Goal: Information Seeking & Learning: Learn about a topic

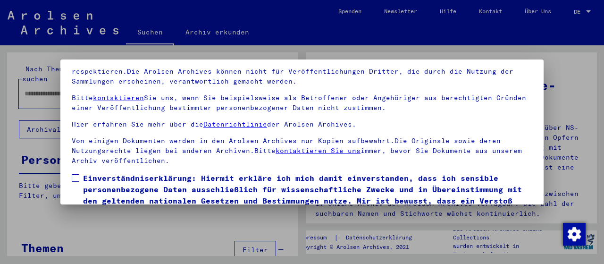
scroll to position [74, 0]
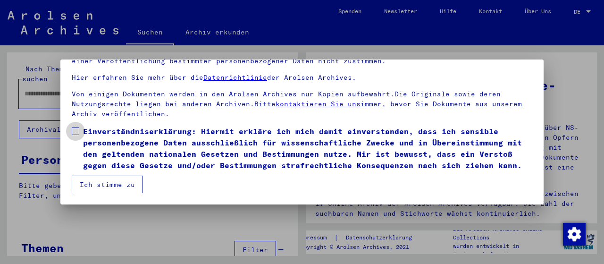
click at [75, 130] on span at bounding box center [76, 131] width 8 height 8
click at [105, 184] on button "Ich stimme zu" at bounding box center [107, 185] width 71 height 18
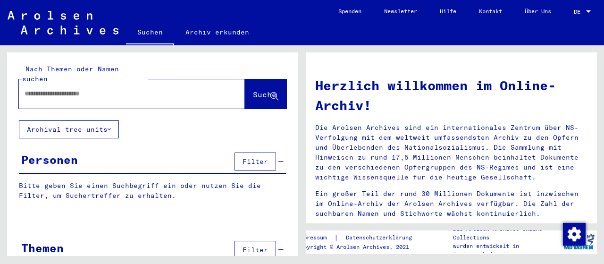
click at [55, 89] on input "text" at bounding box center [121, 94] width 192 height 10
click at [253, 90] on span "Suche" at bounding box center [265, 94] width 24 height 9
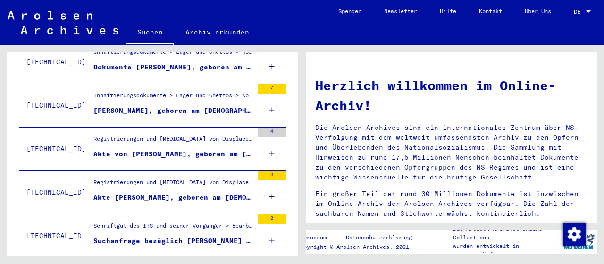
scroll to position [392, 0]
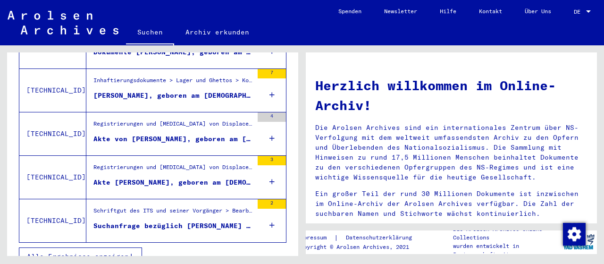
click at [92, 252] on span "Alle Ergebnisse anzeigen" at bounding box center [78, 256] width 102 height 8
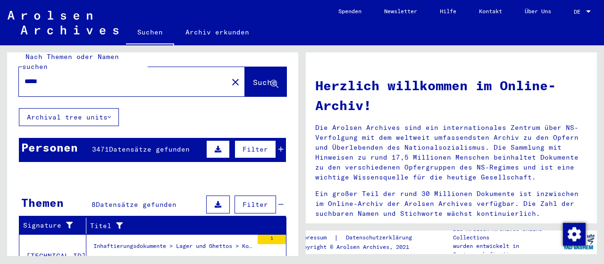
scroll to position [0, 0]
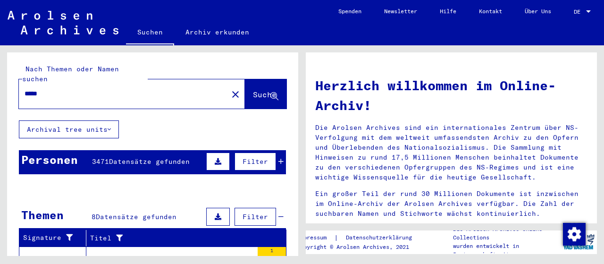
click at [67, 89] on input "*****" at bounding box center [121, 94] width 192 height 10
type input "*"
type input "****"
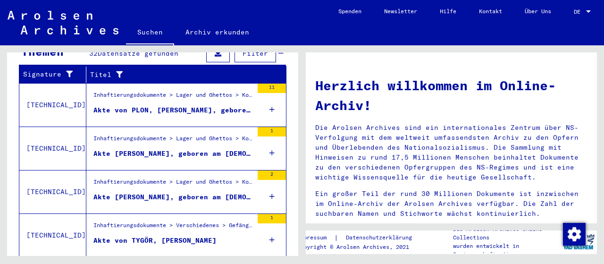
scroll to position [223, 0]
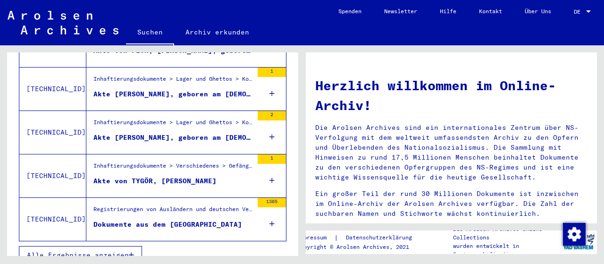
click at [155, 219] on div "Dokumente aus dem [GEOGRAPHIC_DATA]" at bounding box center [167, 224] width 149 height 10
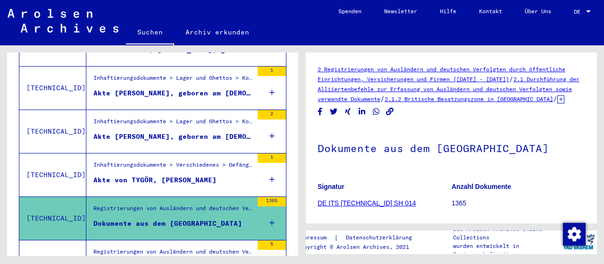
scroll to position [387, 0]
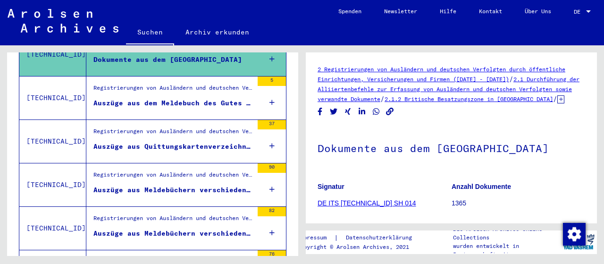
click at [166, 98] on div "Auszüge aus dem Meldebuch des Gutes Diekhof, Kalübbe" at bounding box center [172, 103] width 159 height 10
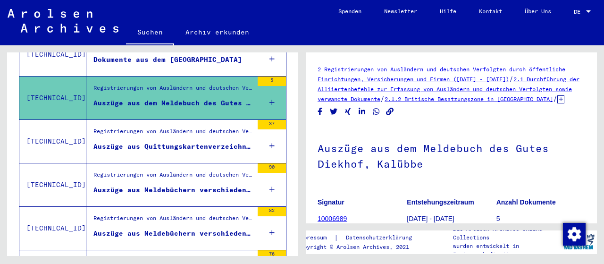
click at [160, 185] on div "Auszüge aus Meldebüchern verschiedener Gemeinden im [GEOGRAPHIC_DATA]" at bounding box center [172, 190] width 159 height 10
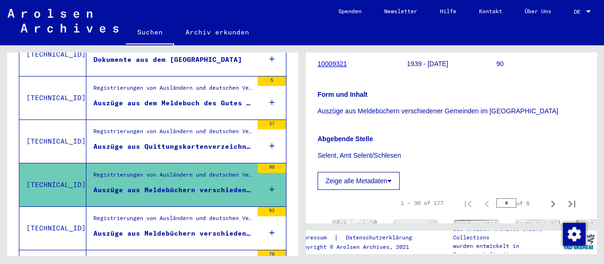
scroll to position [310, 0]
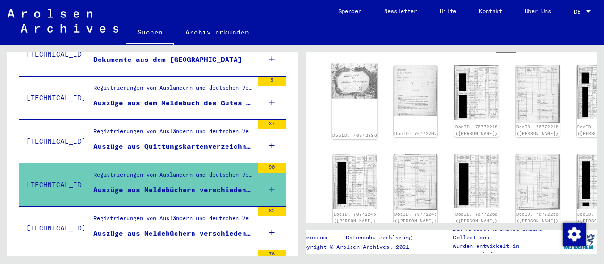
click at [347, 95] on img at bounding box center [355, 80] width 46 height 35
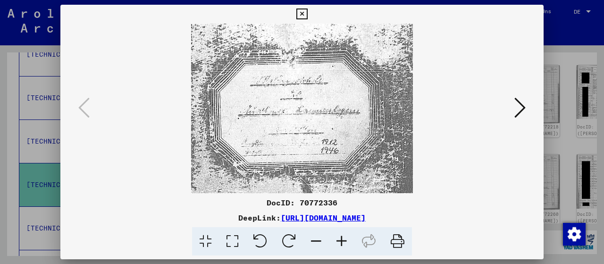
click at [520, 106] on icon at bounding box center [519, 107] width 11 height 23
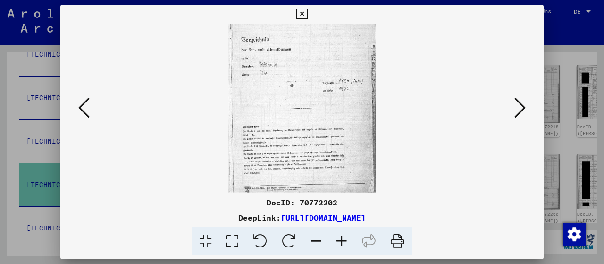
click at [520, 106] on icon at bounding box center [519, 107] width 11 height 23
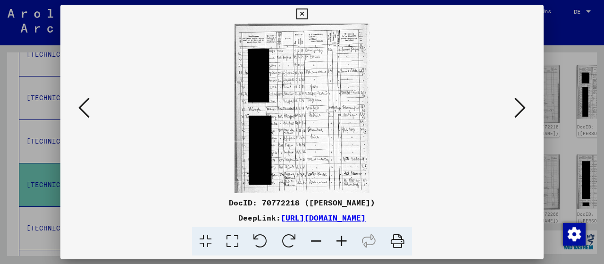
click at [520, 106] on icon at bounding box center [519, 107] width 11 height 23
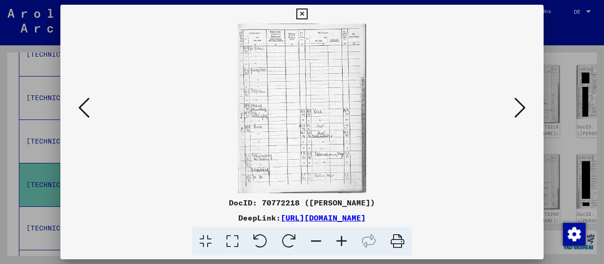
click at [520, 106] on icon at bounding box center [519, 107] width 11 height 23
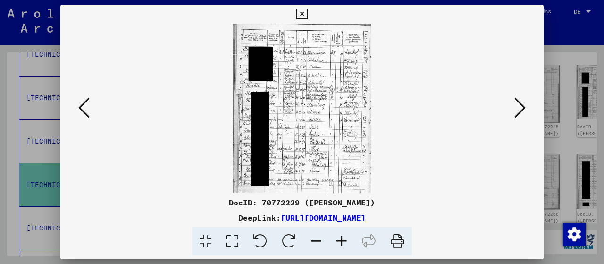
click at [520, 106] on icon at bounding box center [519, 107] width 11 height 23
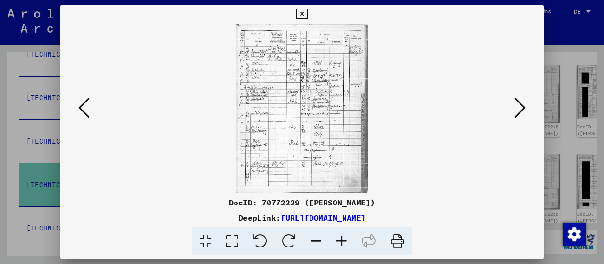
click at [520, 106] on icon at bounding box center [519, 107] width 11 height 23
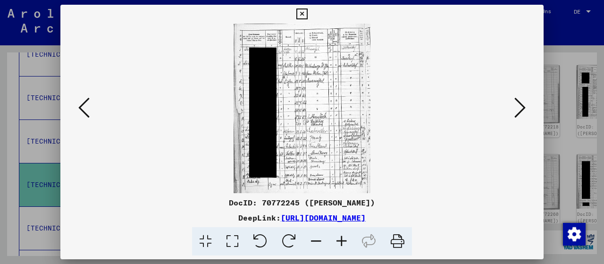
click at [520, 106] on icon at bounding box center [519, 107] width 11 height 23
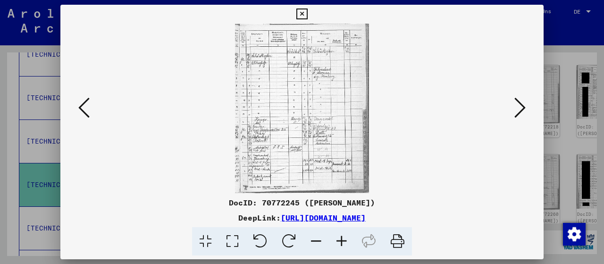
click at [520, 106] on icon at bounding box center [519, 107] width 11 height 23
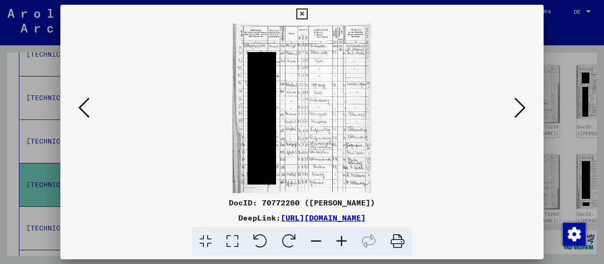
click at [520, 106] on icon at bounding box center [519, 107] width 11 height 23
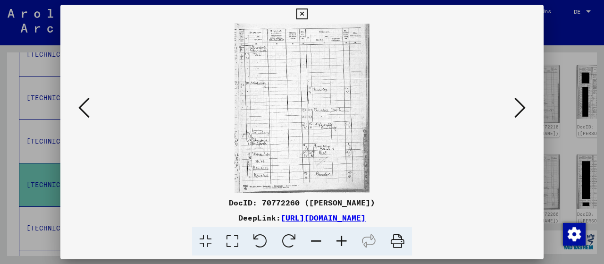
click at [520, 106] on icon at bounding box center [519, 107] width 11 height 23
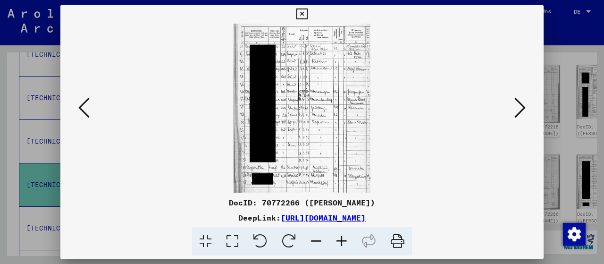
click at [520, 106] on icon at bounding box center [519, 107] width 11 height 23
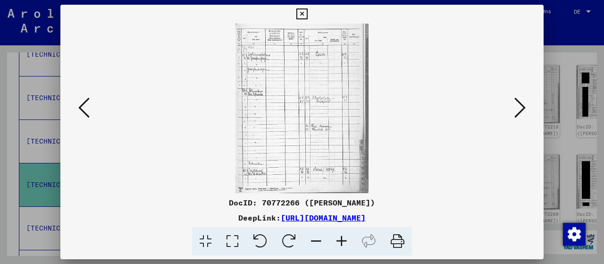
click at [520, 106] on icon at bounding box center [519, 107] width 11 height 23
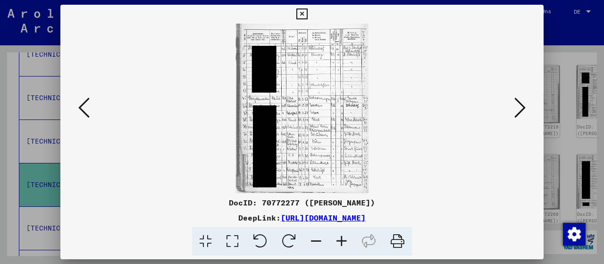
click at [520, 106] on icon at bounding box center [519, 107] width 11 height 23
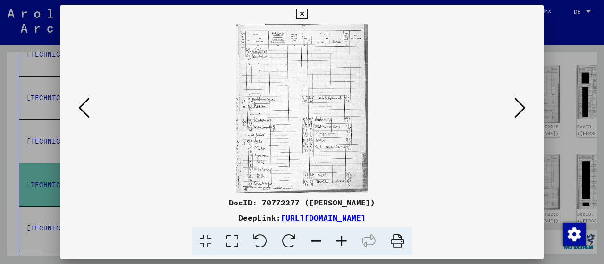
click at [520, 106] on icon at bounding box center [519, 107] width 11 height 23
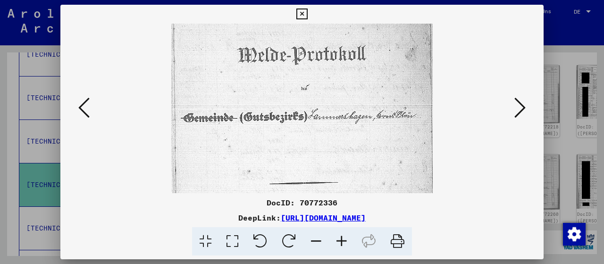
click at [520, 106] on icon at bounding box center [519, 107] width 11 height 23
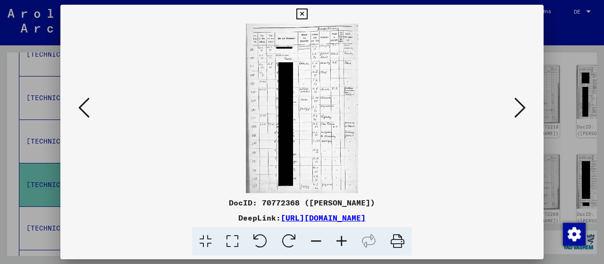
click at [520, 107] on icon at bounding box center [519, 107] width 11 height 23
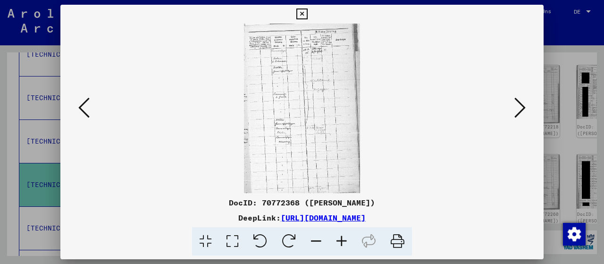
click at [520, 107] on icon at bounding box center [519, 107] width 11 height 23
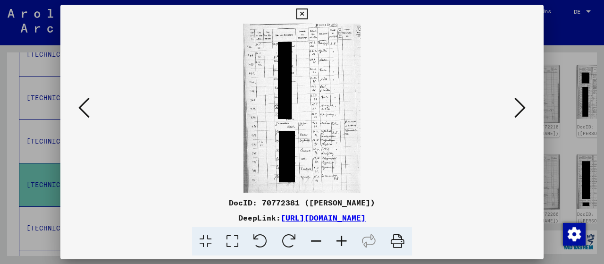
click at [520, 107] on icon at bounding box center [519, 107] width 11 height 23
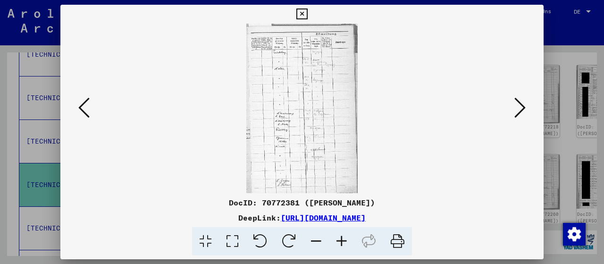
click at [520, 107] on icon at bounding box center [519, 107] width 11 height 23
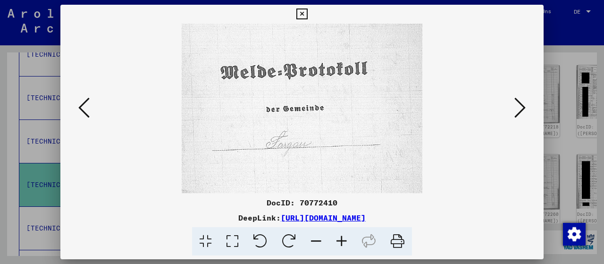
click at [520, 107] on icon at bounding box center [519, 107] width 11 height 23
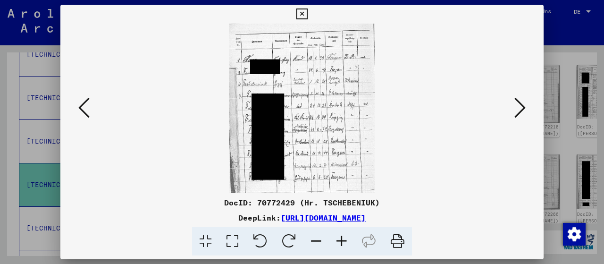
click at [83, 110] on icon at bounding box center [83, 107] width 11 height 23
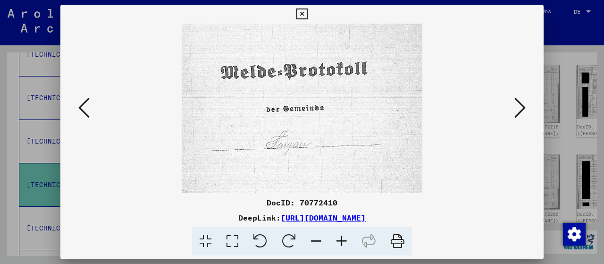
click at [519, 109] on icon at bounding box center [519, 107] width 11 height 23
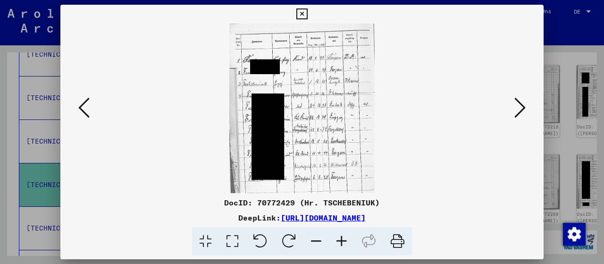
click at [519, 109] on icon at bounding box center [519, 107] width 11 height 23
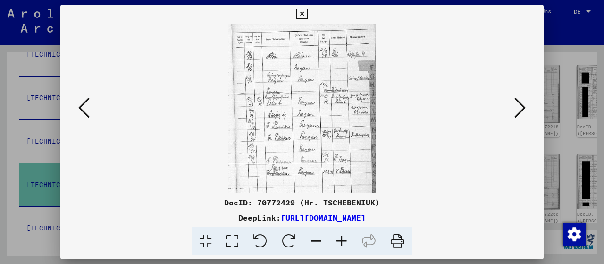
click at [519, 109] on icon at bounding box center [519, 107] width 11 height 23
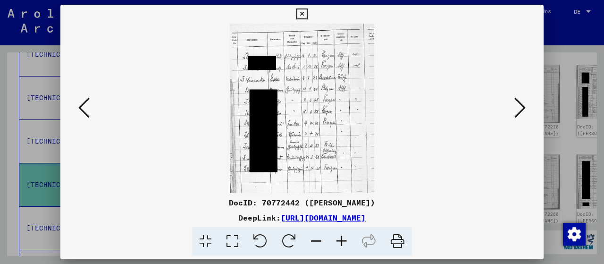
click at [519, 109] on icon at bounding box center [519, 107] width 11 height 23
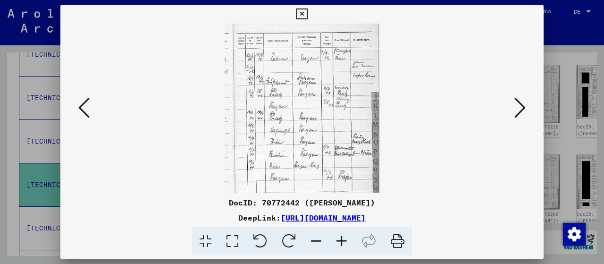
click at [519, 109] on icon at bounding box center [519, 107] width 11 height 23
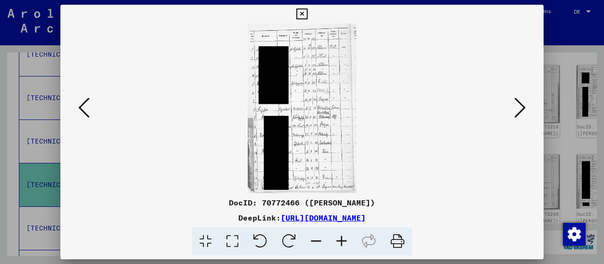
click at [519, 109] on icon at bounding box center [519, 107] width 11 height 23
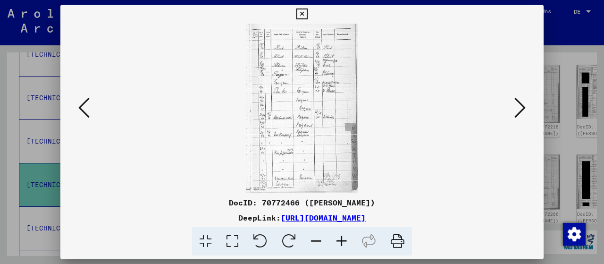
click at [519, 109] on icon at bounding box center [519, 107] width 11 height 23
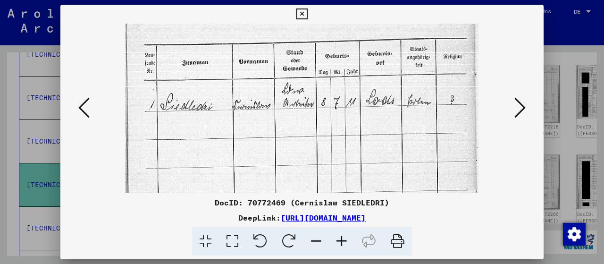
click at [519, 109] on icon at bounding box center [519, 107] width 11 height 23
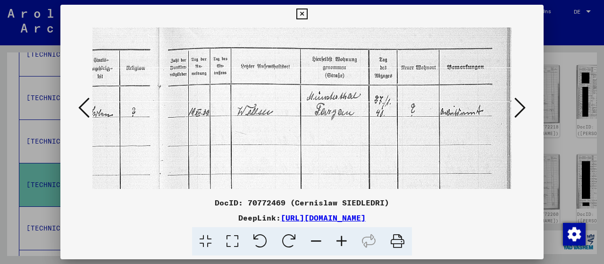
click at [519, 109] on icon at bounding box center [519, 107] width 11 height 23
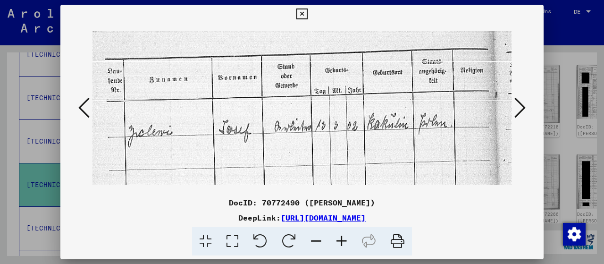
click at [519, 109] on icon at bounding box center [519, 107] width 11 height 23
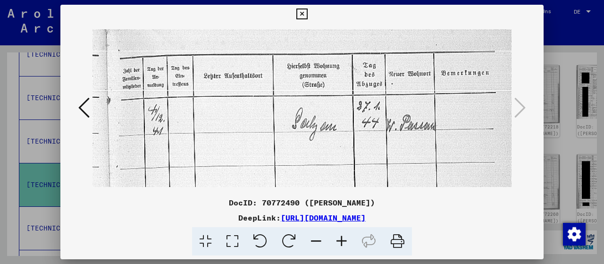
click at [307, 12] on icon at bounding box center [301, 13] width 11 height 11
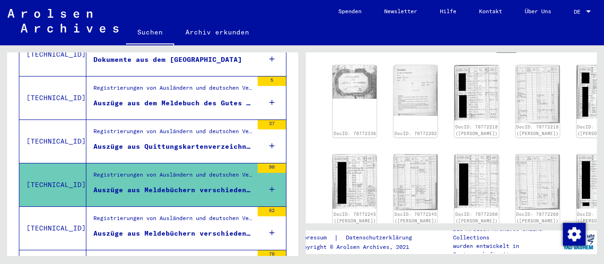
click at [205, 228] on div "Auszüge aus Meldebüchern verschiedener Gemeinden im [GEOGRAPHIC_DATA]" at bounding box center [172, 233] width 159 height 10
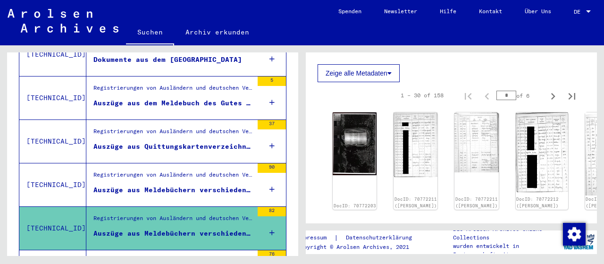
scroll to position [310, 0]
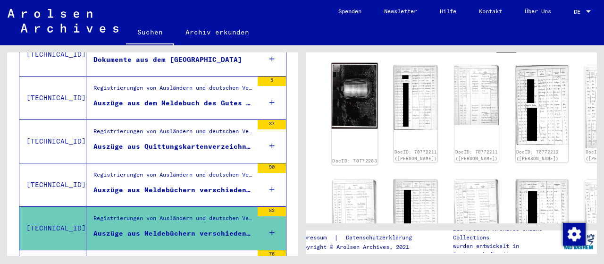
click at [345, 88] on img at bounding box center [355, 96] width 46 height 66
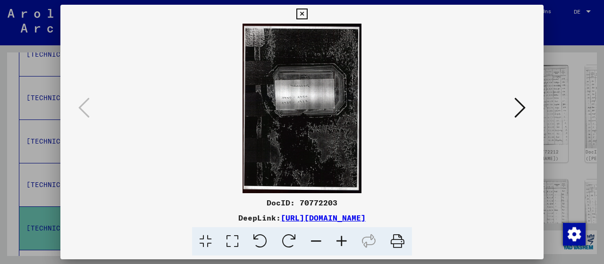
click at [233, 239] on icon at bounding box center [232, 241] width 27 height 29
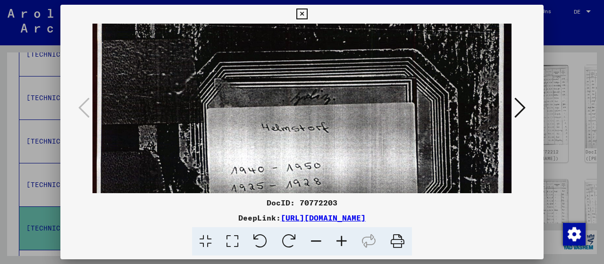
drag, startPoint x: 431, startPoint y: 110, endPoint x: 450, endPoint y: 29, distance: 82.8
click at [450, 29] on img at bounding box center [301, 207] width 419 height 598
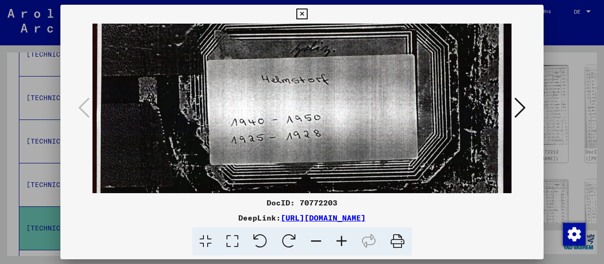
drag, startPoint x: 444, startPoint y: 116, endPoint x: 444, endPoint y: 69, distance: 47.2
click at [444, 69] on img at bounding box center [301, 159] width 419 height 598
click at [524, 109] on icon at bounding box center [519, 107] width 11 height 23
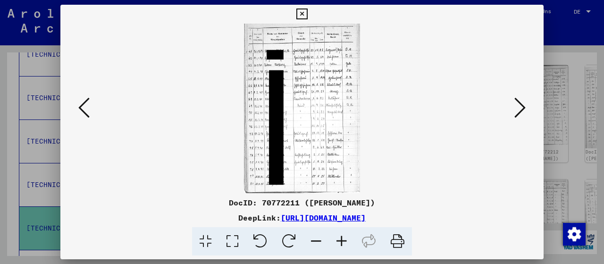
scroll to position [0, 0]
click at [524, 109] on icon at bounding box center [519, 107] width 11 height 23
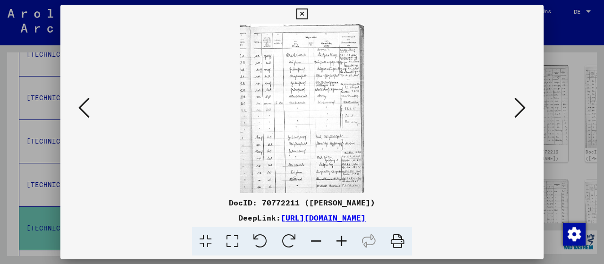
click at [524, 109] on icon at bounding box center [519, 107] width 11 height 23
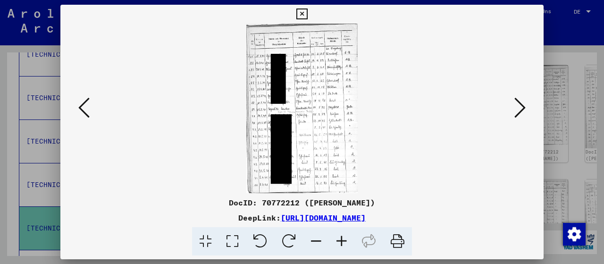
click at [524, 109] on icon at bounding box center [519, 107] width 11 height 23
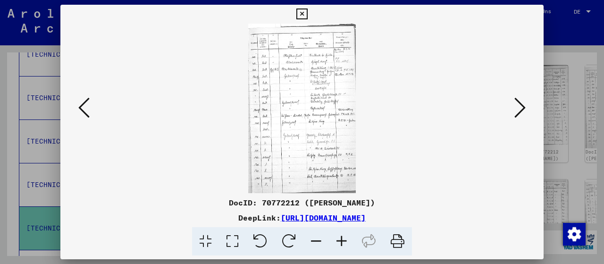
click at [524, 109] on icon at bounding box center [519, 107] width 11 height 23
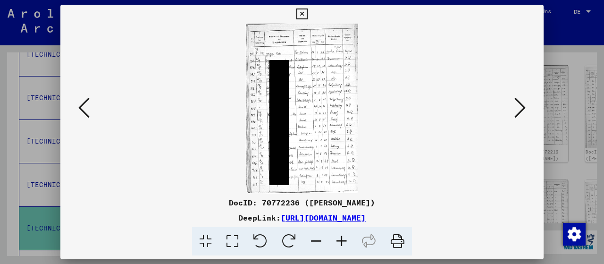
click at [524, 109] on icon at bounding box center [519, 107] width 11 height 23
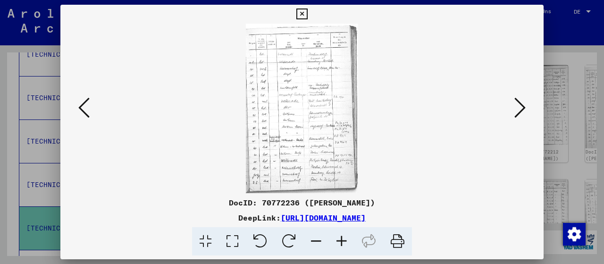
click at [524, 109] on icon at bounding box center [519, 107] width 11 height 23
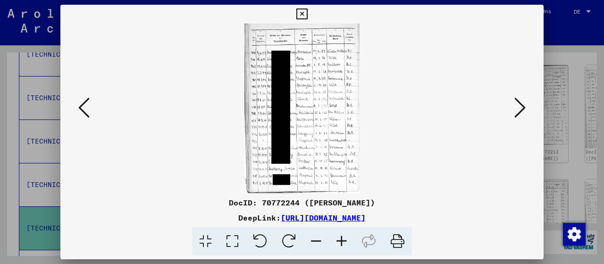
click at [524, 109] on icon at bounding box center [519, 107] width 11 height 23
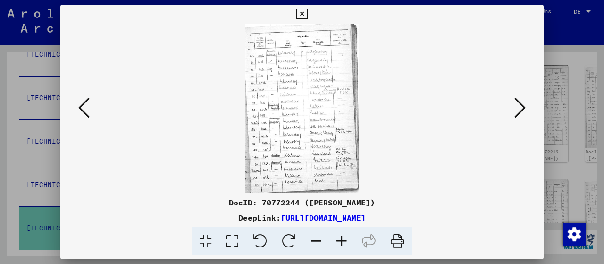
click at [524, 109] on icon at bounding box center [519, 107] width 11 height 23
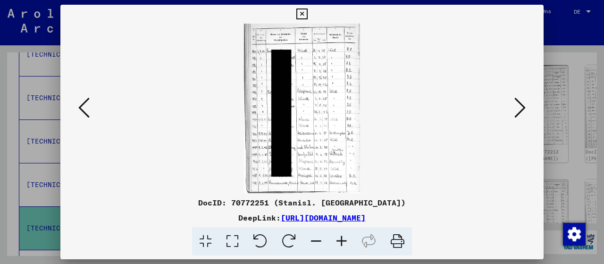
click at [524, 109] on icon at bounding box center [519, 107] width 11 height 23
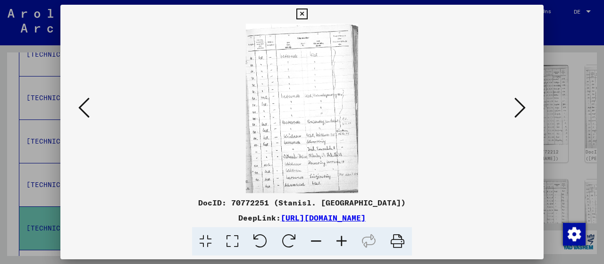
click at [524, 109] on icon at bounding box center [519, 107] width 11 height 23
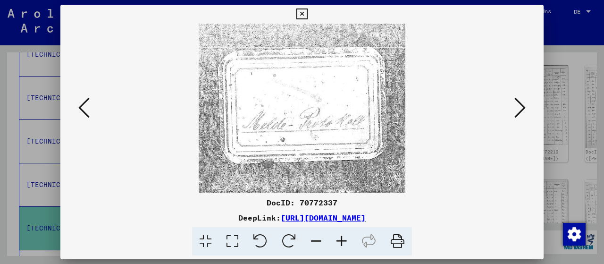
click at [524, 109] on icon at bounding box center [519, 107] width 11 height 23
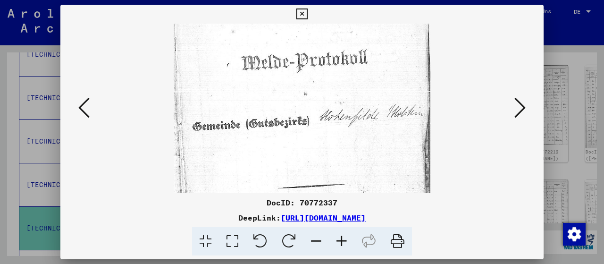
click at [524, 109] on icon at bounding box center [519, 107] width 11 height 23
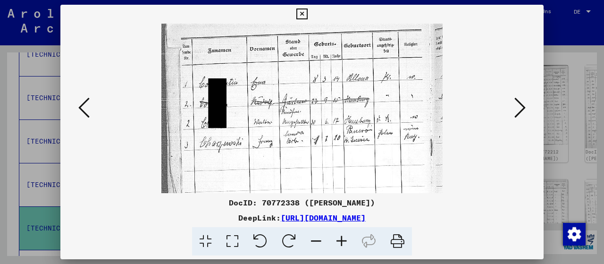
click at [82, 106] on icon at bounding box center [83, 107] width 11 height 23
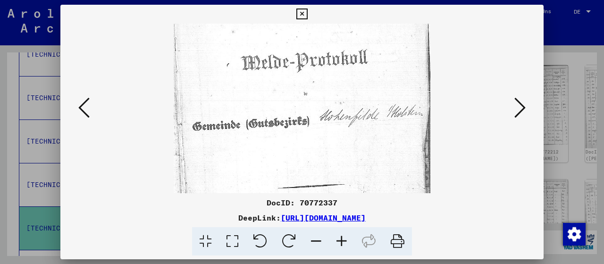
click at [520, 110] on icon at bounding box center [519, 107] width 11 height 23
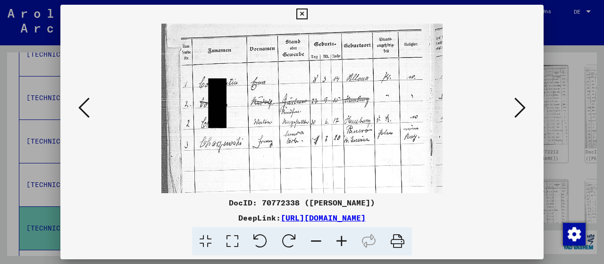
click at [520, 110] on icon at bounding box center [519, 107] width 11 height 23
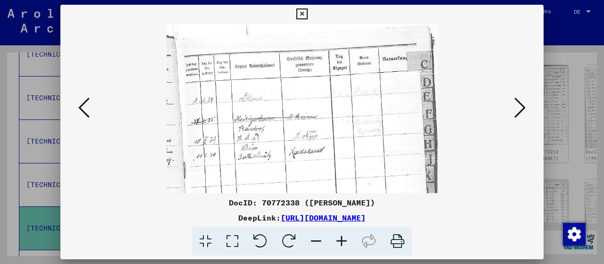
click at [520, 110] on icon at bounding box center [519, 107] width 11 height 23
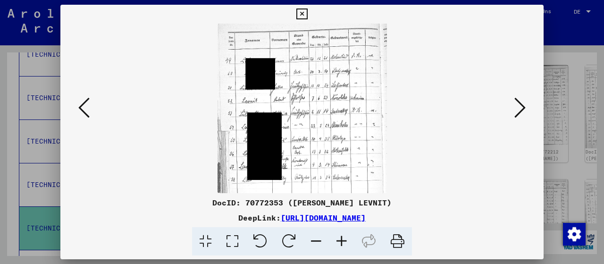
click at [520, 110] on icon at bounding box center [519, 107] width 11 height 23
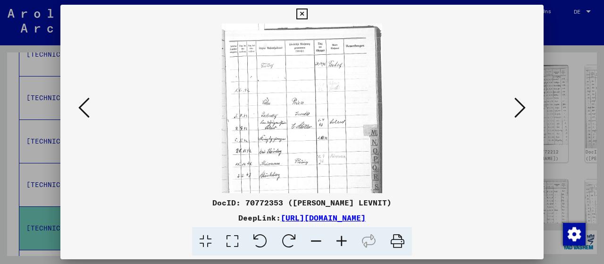
click at [520, 110] on icon at bounding box center [519, 107] width 11 height 23
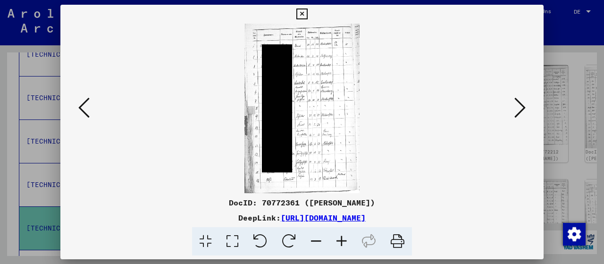
click at [520, 110] on icon at bounding box center [519, 107] width 11 height 23
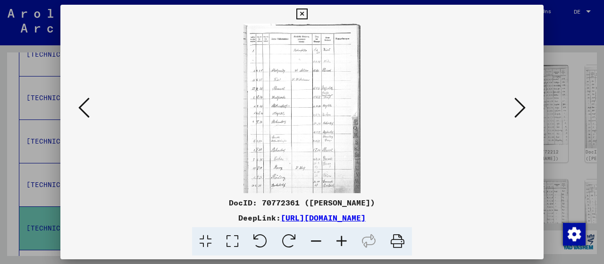
click at [520, 110] on icon at bounding box center [519, 107] width 11 height 23
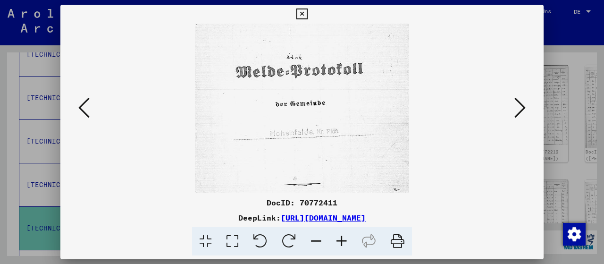
click at [520, 110] on icon at bounding box center [519, 107] width 11 height 23
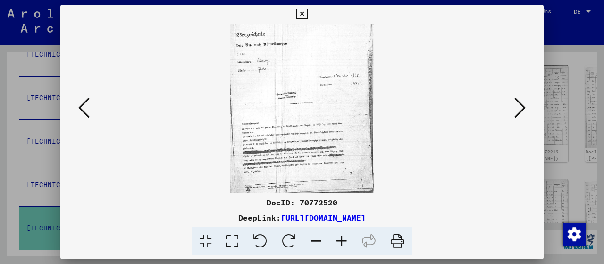
click at [81, 108] on icon at bounding box center [83, 107] width 11 height 23
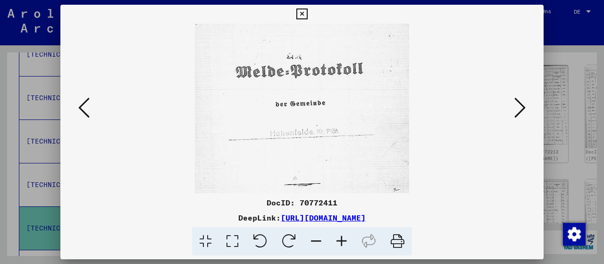
click at [233, 239] on icon at bounding box center [232, 241] width 27 height 29
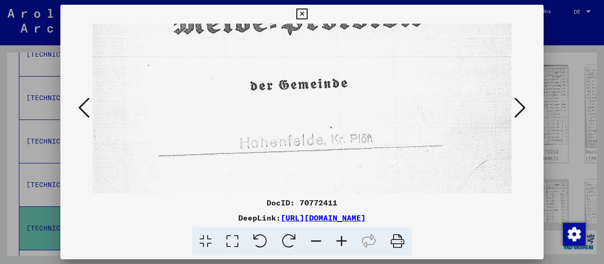
scroll to position [96, 0]
drag, startPoint x: 381, startPoint y: 154, endPoint x: 391, endPoint y: 67, distance: 86.9
click at [391, 67] on img at bounding box center [301, 94] width 419 height 332
click at [521, 108] on icon at bounding box center [519, 107] width 11 height 23
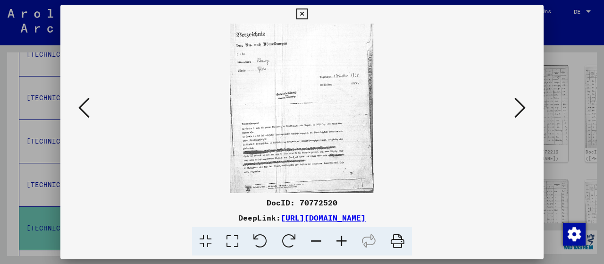
click at [521, 108] on icon at bounding box center [519, 107] width 11 height 23
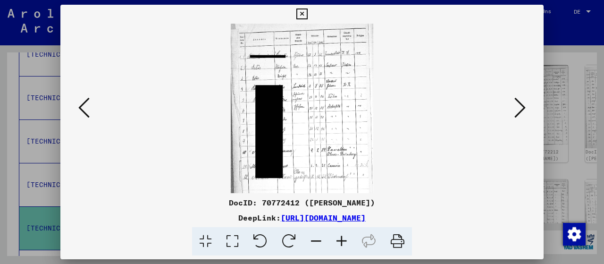
click at [521, 108] on icon at bounding box center [519, 107] width 11 height 23
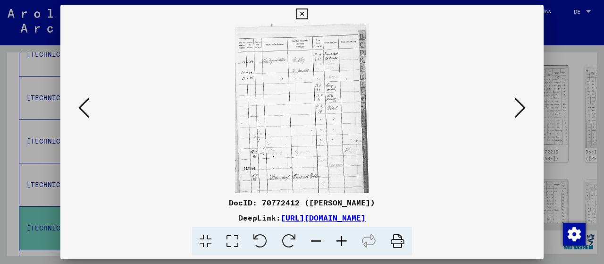
click at [521, 108] on icon at bounding box center [519, 107] width 11 height 23
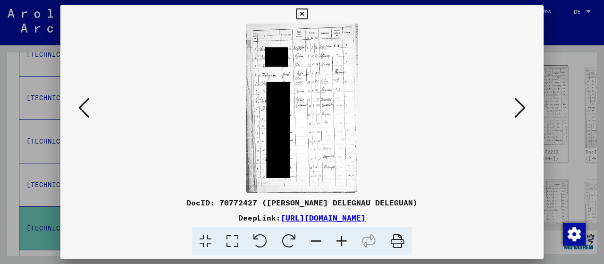
click at [521, 108] on icon at bounding box center [519, 107] width 11 height 23
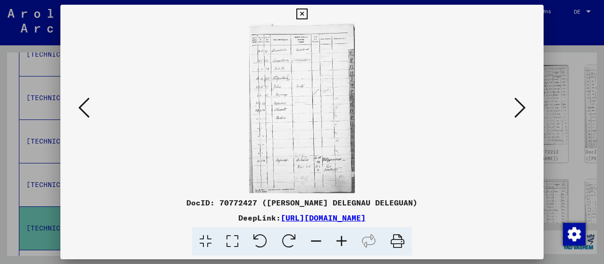
click at [521, 108] on icon at bounding box center [519, 107] width 11 height 23
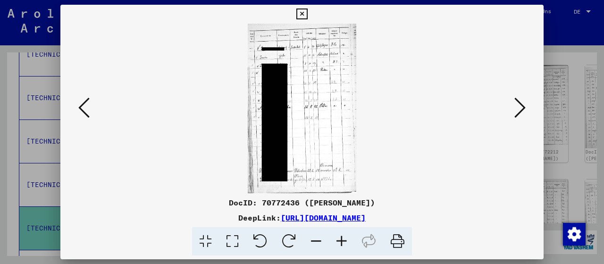
click at [521, 108] on icon at bounding box center [519, 107] width 11 height 23
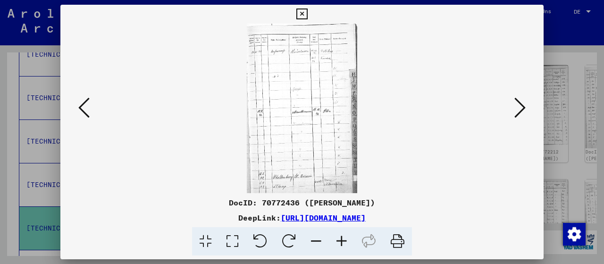
click at [521, 108] on icon at bounding box center [519, 107] width 11 height 23
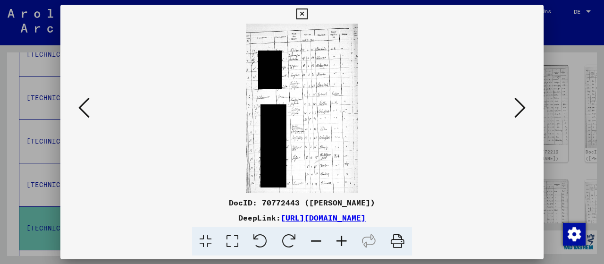
click at [521, 108] on icon at bounding box center [519, 107] width 11 height 23
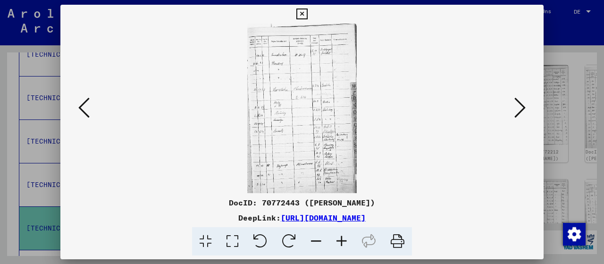
click at [521, 108] on icon at bounding box center [519, 107] width 11 height 23
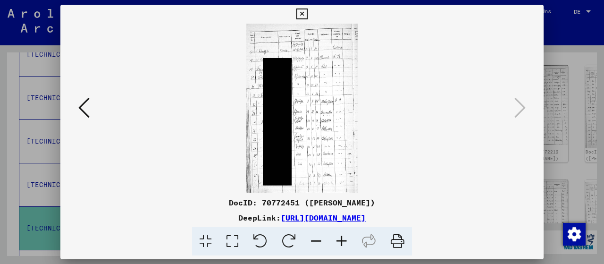
click at [307, 12] on icon at bounding box center [301, 13] width 11 height 11
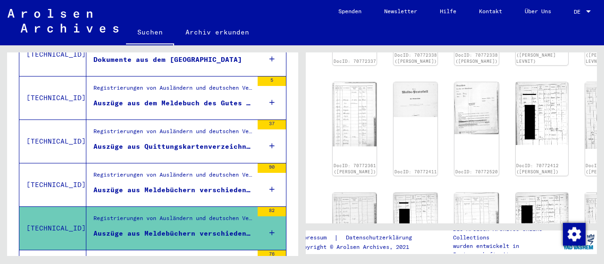
scroll to position [774, 0]
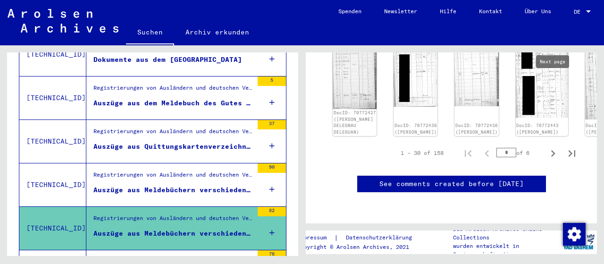
click at [553, 150] on icon "Next page" at bounding box center [553, 153] width 4 height 7
type input "*"
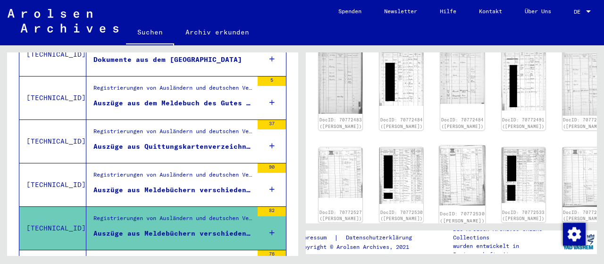
scroll to position [586, 14]
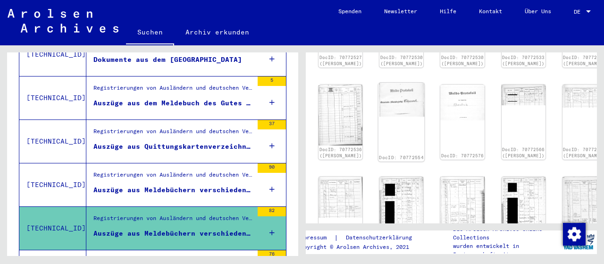
click at [378, 102] on img at bounding box center [401, 100] width 46 height 34
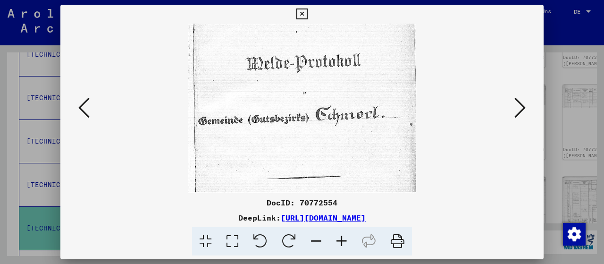
click at [518, 107] on icon at bounding box center [519, 107] width 11 height 23
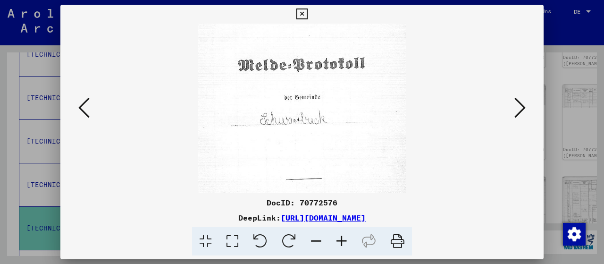
click at [518, 107] on icon at bounding box center [519, 107] width 11 height 23
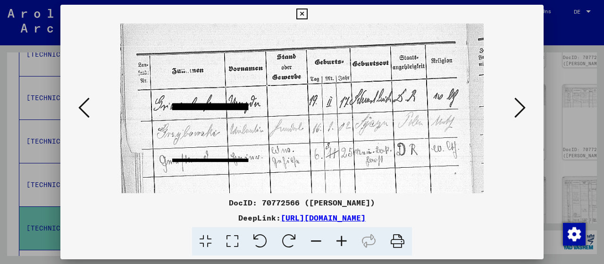
click at [518, 107] on icon at bounding box center [519, 107] width 11 height 23
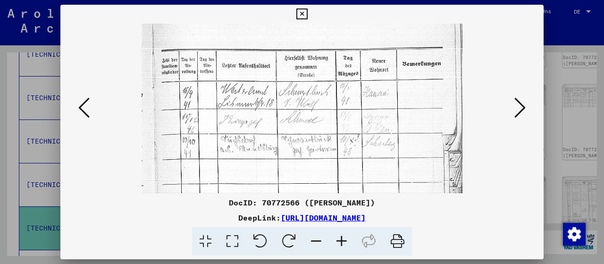
click at [307, 14] on icon at bounding box center [301, 13] width 11 height 11
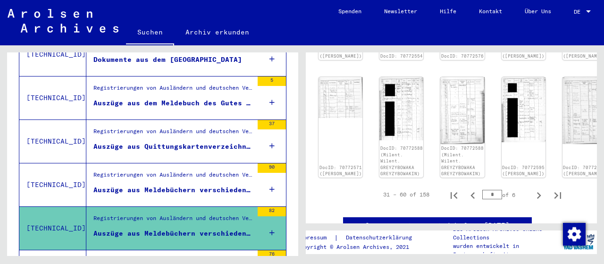
scroll to position [740, 14]
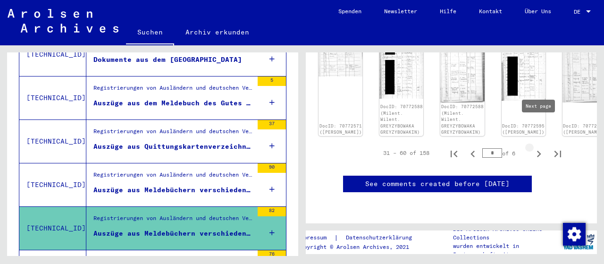
click at [540, 147] on icon "Next page" at bounding box center [538, 153] width 13 height 13
type input "*"
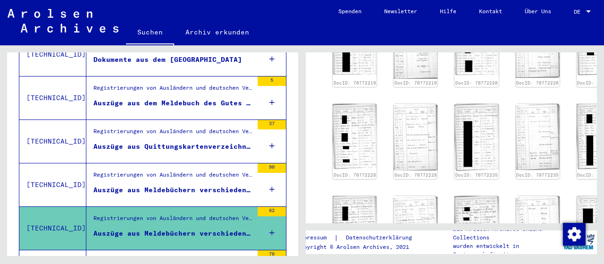
scroll to position [715, 0]
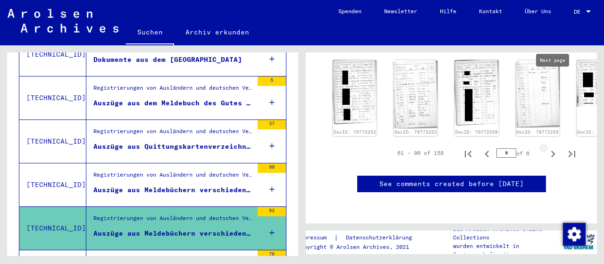
click at [553, 151] on icon "Next page" at bounding box center [553, 154] width 4 height 7
type input "*"
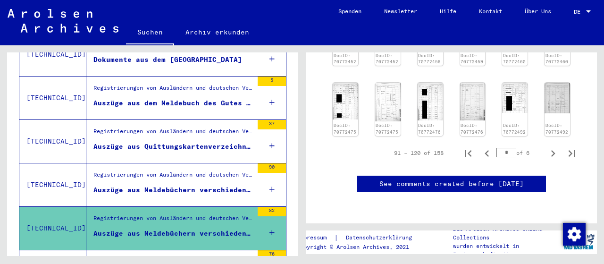
scroll to position [669, 0]
click at [553, 150] on icon "Next page" at bounding box center [553, 153] width 4 height 7
type input "*"
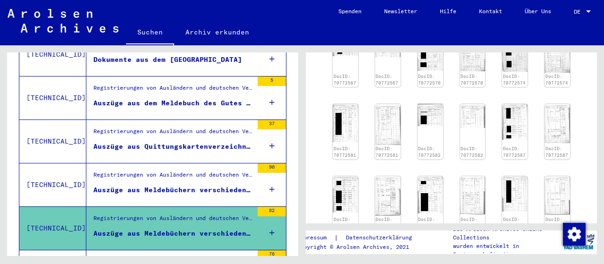
scroll to position [552, 0]
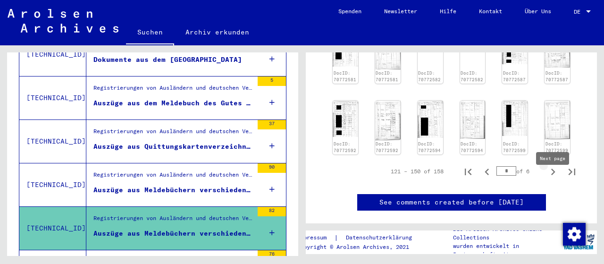
click at [553, 175] on icon "Next page" at bounding box center [553, 171] width 4 height 7
type input "*"
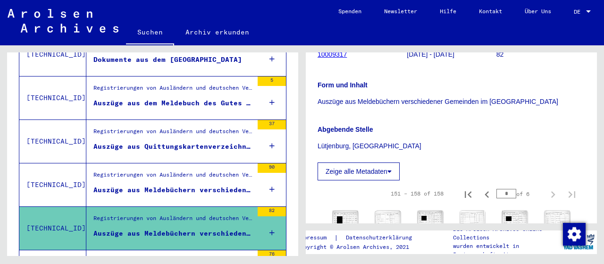
scroll to position [162, 0]
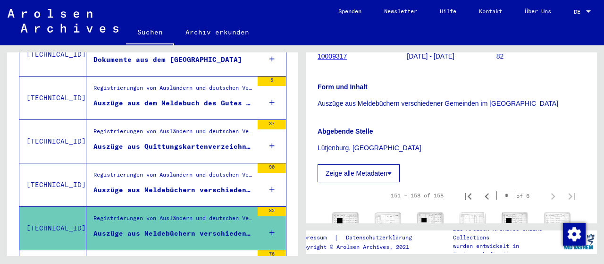
click at [198, 170] on div "Registrierungen von Ausländern und deutschen Verfolgten durch öffentliche Einri…" at bounding box center [172, 176] width 159 height 13
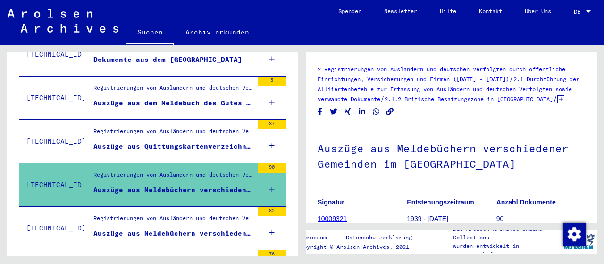
scroll to position [155, 0]
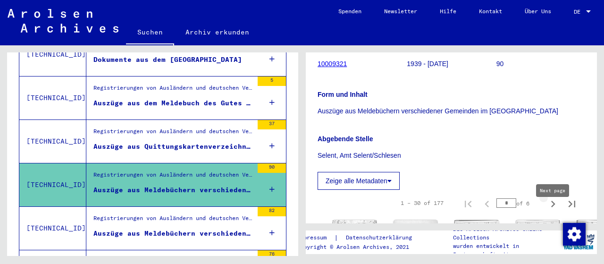
click at [554, 207] on icon "Next page" at bounding box center [553, 204] width 4 height 7
type input "*"
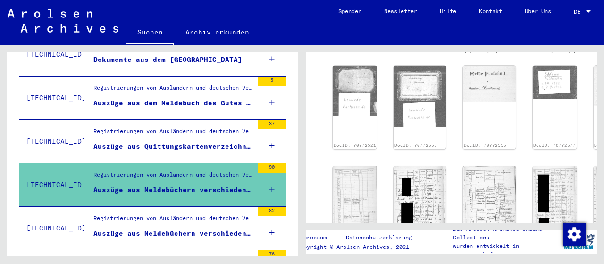
scroll to position [310, 0]
click at [346, 90] on img at bounding box center [355, 89] width 46 height 52
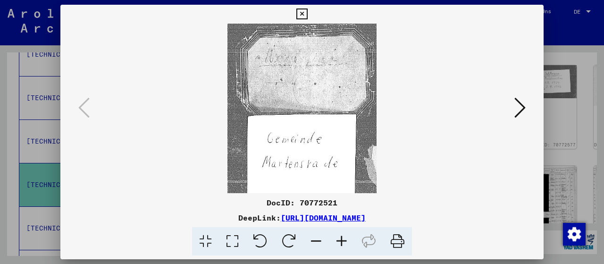
click at [523, 106] on icon at bounding box center [519, 107] width 11 height 23
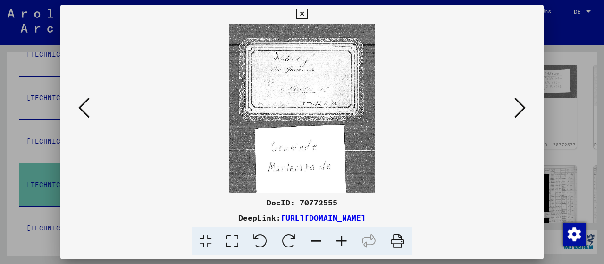
click at [523, 106] on icon at bounding box center [519, 107] width 11 height 23
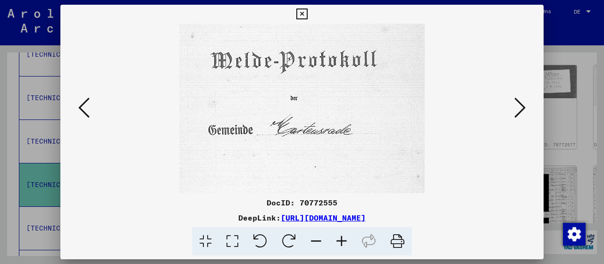
click at [523, 106] on icon at bounding box center [519, 107] width 11 height 23
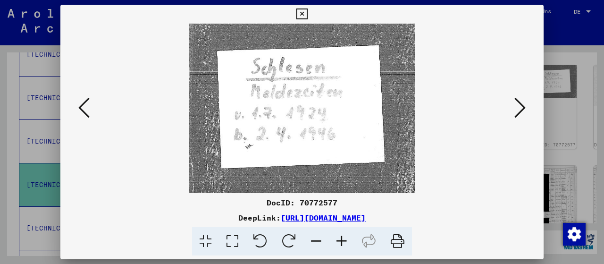
click at [523, 109] on icon at bounding box center [519, 107] width 11 height 23
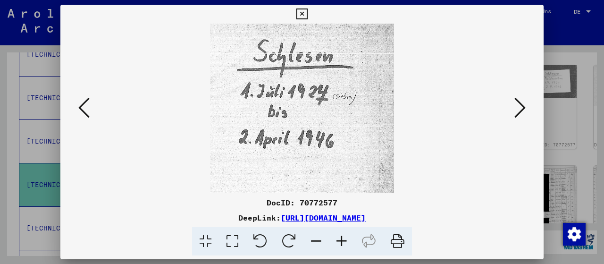
click at [523, 109] on icon at bounding box center [519, 107] width 11 height 23
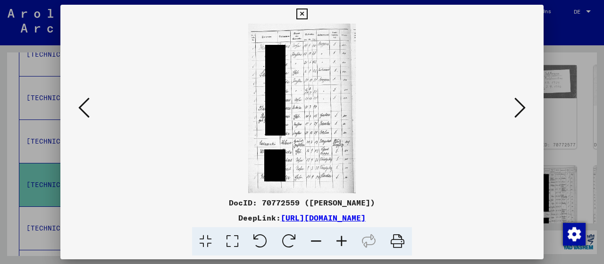
click at [523, 109] on icon at bounding box center [519, 107] width 11 height 23
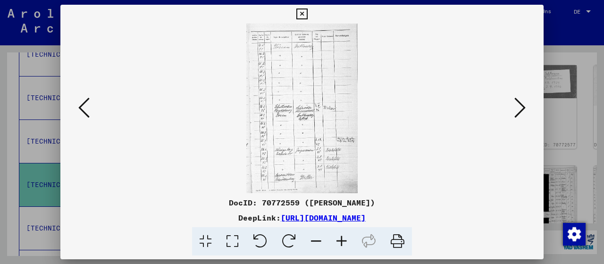
click at [523, 109] on icon at bounding box center [519, 107] width 11 height 23
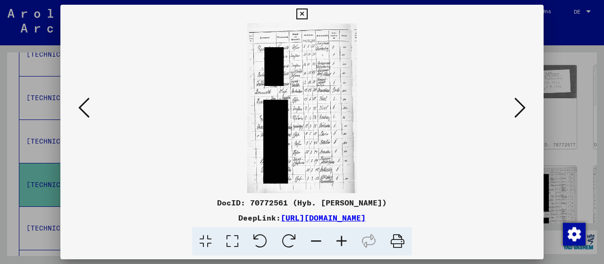
click at [523, 109] on icon at bounding box center [519, 107] width 11 height 23
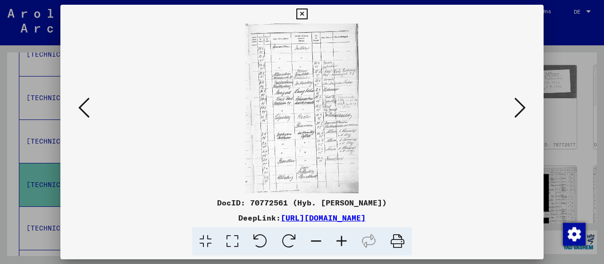
click at [523, 109] on icon at bounding box center [519, 107] width 11 height 23
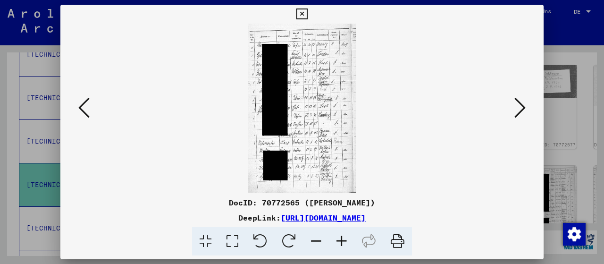
click at [523, 109] on icon at bounding box center [519, 107] width 11 height 23
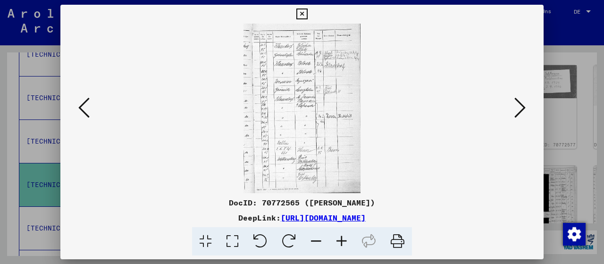
click at [523, 109] on icon at bounding box center [519, 107] width 11 height 23
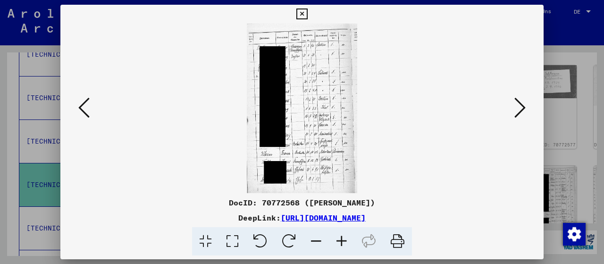
click at [523, 109] on icon at bounding box center [519, 107] width 11 height 23
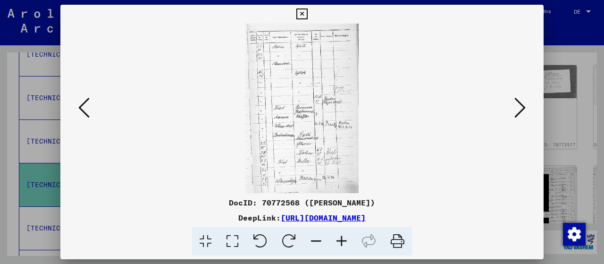
click at [523, 109] on icon at bounding box center [519, 107] width 11 height 23
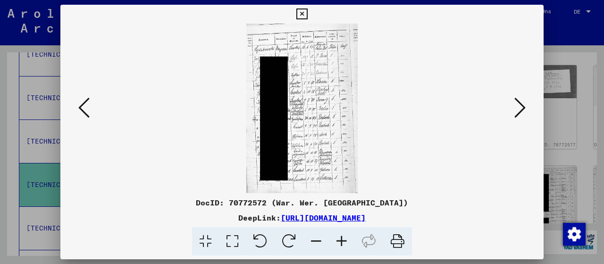
click at [523, 109] on icon at bounding box center [519, 107] width 11 height 23
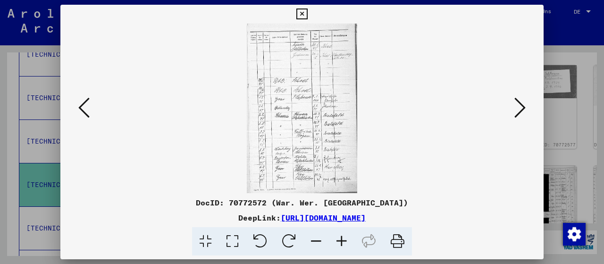
click at [523, 109] on icon at bounding box center [519, 107] width 11 height 23
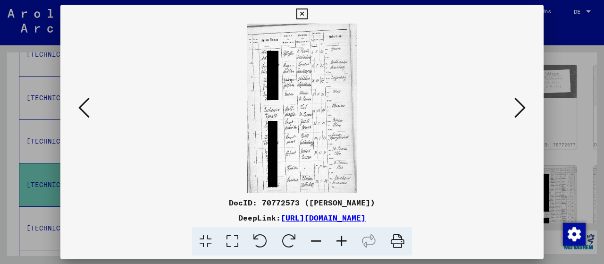
click at [523, 109] on icon at bounding box center [519, 107] width 11 height 23
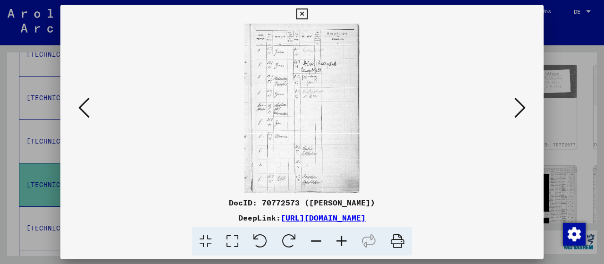
click at [523, 109] on icon at bounding box center [519, 107] width 11 height 23
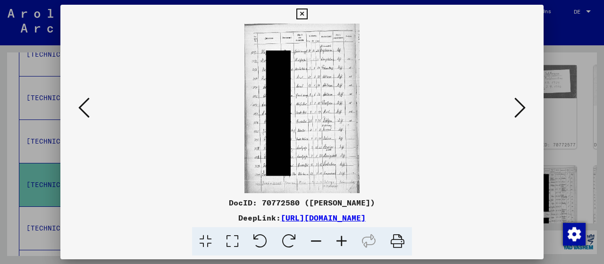
click at [523, 109] on icon at bounding box center [519, 107] width 11 height 23
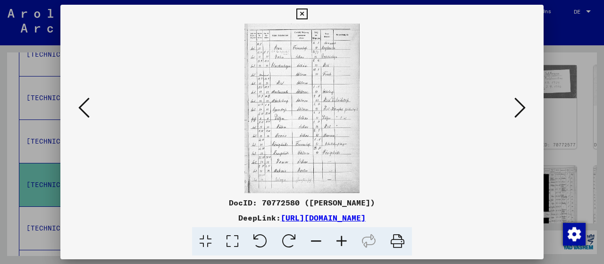
click at [523, 109] on icon at bounding box center [519, 107] width 11 height 23
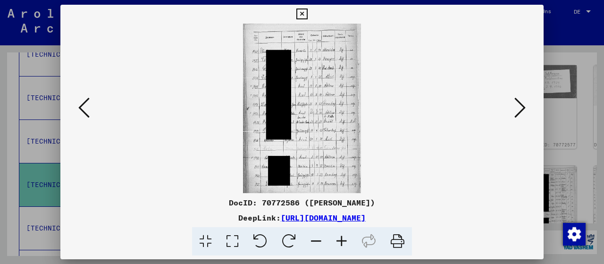
click at [523, 109] on icon at bounding box center [519, 107] width 11 height 23
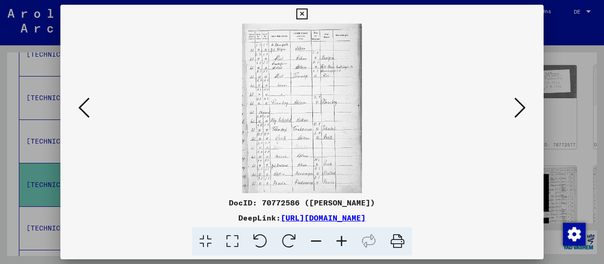
click at [523, 109] on icon at bounding box center [519, 107] width 11 height 23
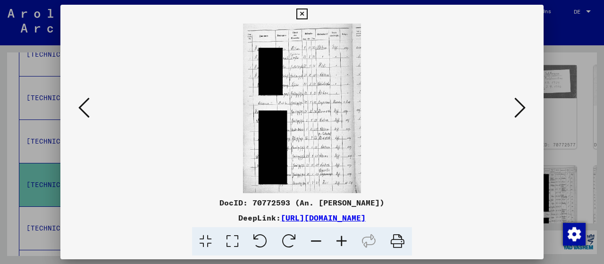
click at [523, 109] on icon at bounding box center [519, 107] width 11 height 23
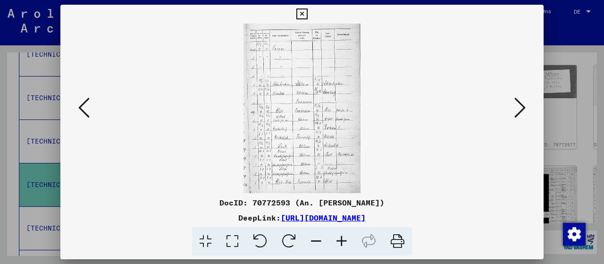
click at [523, 109] on icon at bounding box center [519, 107] width 11 height 23
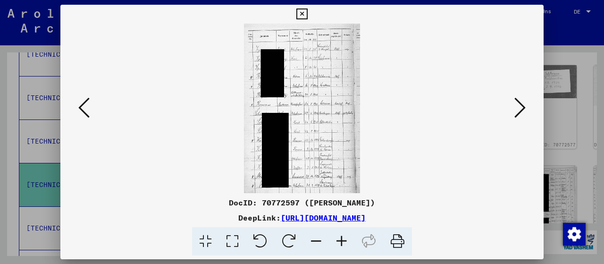
click at [523, 109] on icon at bounding box center [519, 107] width 11 height 23
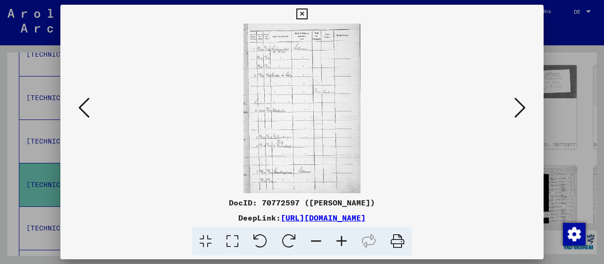
click at [523, 109] on icon at bounding box center [519, 107] width 11 height 23
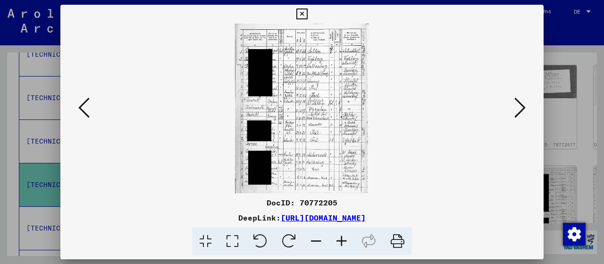
click at [523, 109] on icon at bounding box center [519, 107] width 11 height 23
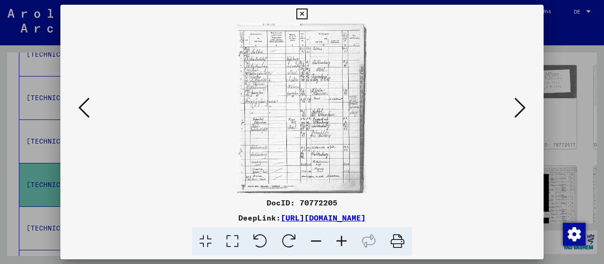
click at [523, 109] on icon at bounding box center [519, 107] width 11 height 23
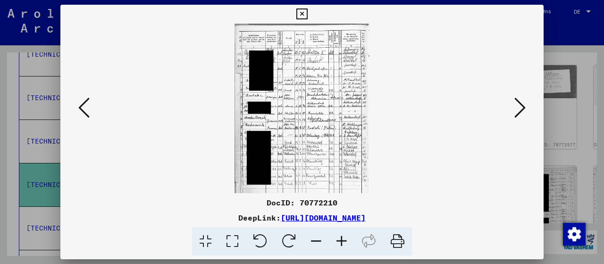
click at [523, 109] on icon at bounding box center [519, 107] width 11 height 23
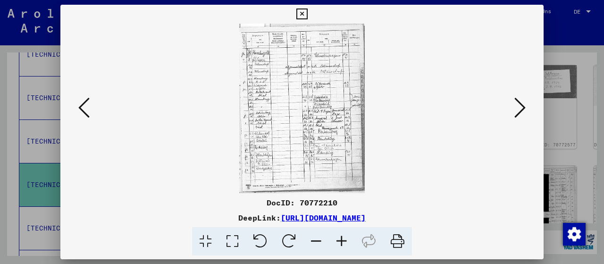
click at [523, 109] on icon at bounding box center [519, 107] width 11 height 23
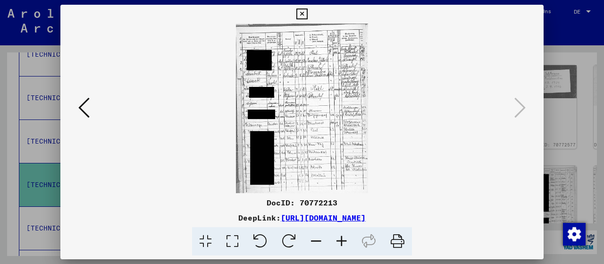
click at [307, 12] on icon at bounding box center [301, 13] width 11 height 11
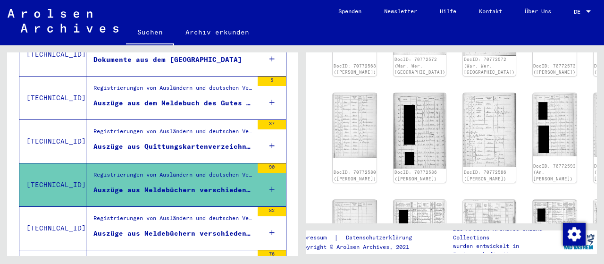
scroll to position [774, 0]
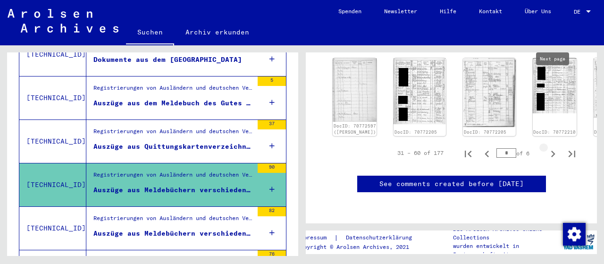
click at [554, 151] on icon "Next page" at bounding box center [553, 154] width 4 height 7
type input "*"
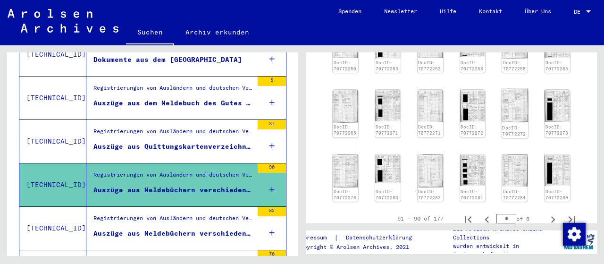
scroll to position [634, 0]
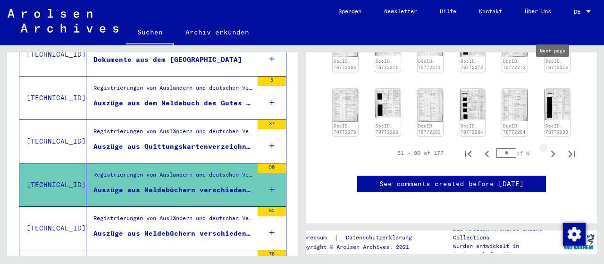
click at [554, 151] on icon "Next page" at bounding box center [553, 154] width 4 height 7
type input "*"
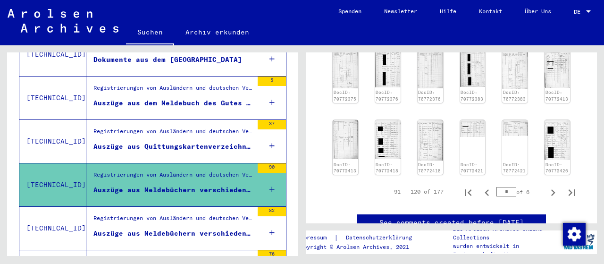
scroll to position [596, 0]
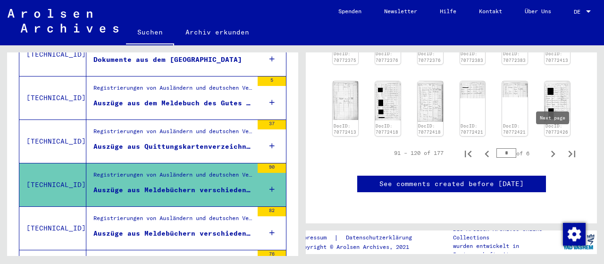
click at [553, 147] on icon "Next page" at bounding box center [552, 153] width 13 height 13
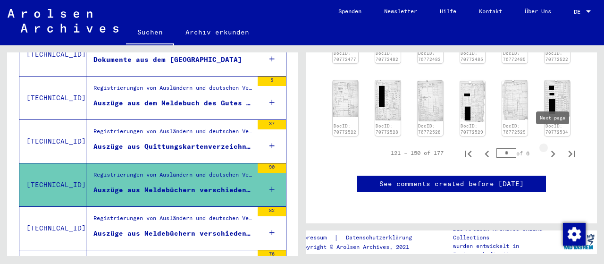
type input "*"
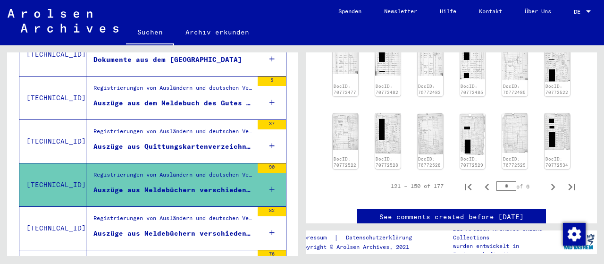
scroll to position [559, 0]
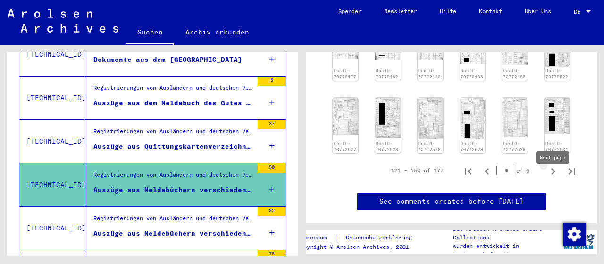
click at [552, 178] on icon "Next page" at bounding box center [552, 171] width 13 height 13
type input "*"
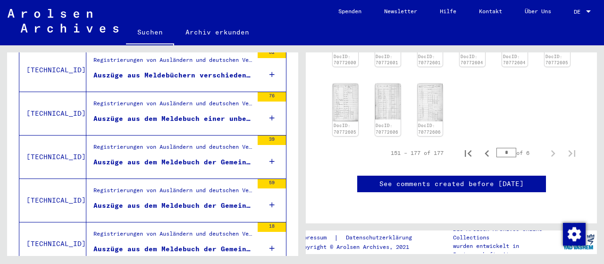
scroll to position [551, 0]
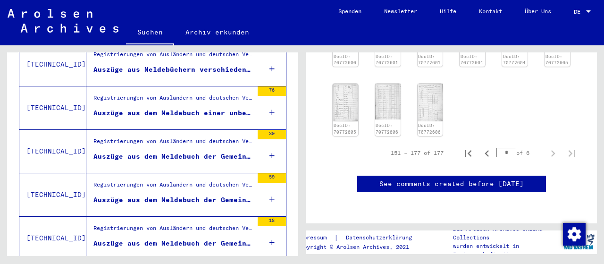
click at [200, 108] on div "Auszüge aus dem Meldebuch einer unbekannten Gemeinde im [GEOGRAPHIC_DATA]" at bounding box center [172, 113] width 159 height 10
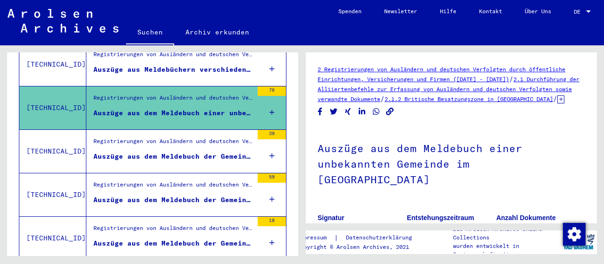
click at [199, 151] on div "Auszüge aus dem Meldebuch der Gemeinden [GEOGRAPHIC_DATA] und [GEOGRAPHIC_DATA]" at bounding box center [172, 156] width 159 height 10
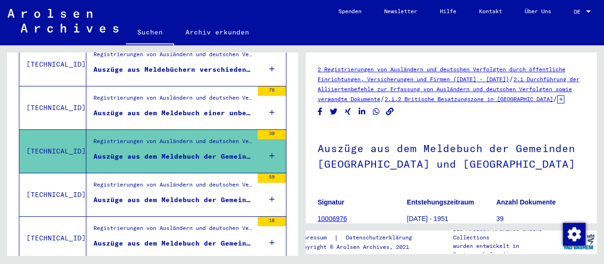
click at [187, 195] on div "Auszüge aus dem Meldebuch der Gemeinde [GEOGRAPHIC_DATA]/[GEOGRAPHIC_DATA]" at bounding box center [172, 200] width 159 height 10
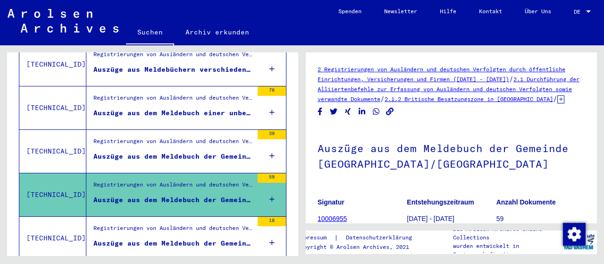
click at [181, 238] on div "Auszüge aus dem Meldebuch der Gemeinde [GEOGRAPHIC_DATA]" at bounding box center [172, 243] width 159 height 10
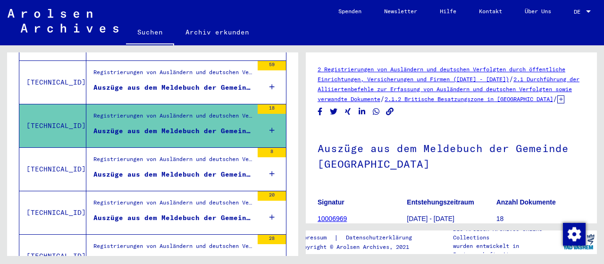
scroll to position [714, 0]
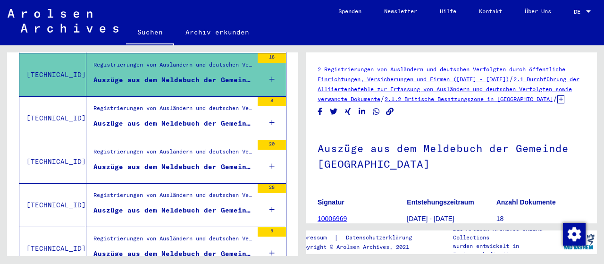
click at [219, 118] on div "Auszüge aus dem Meldebuch der Gemeinde [GEOGRAPHIC_DATA]" at bounding box center [172, 123] width 159 height 10
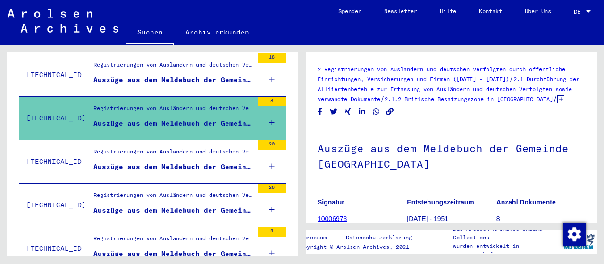
click at [206, 148] on mat-grid-list "Registrierungen von Ausländern und deutschen Verfolgten durch öffentliche Einri…" at bounding box center [172, 161] width 159 height 29
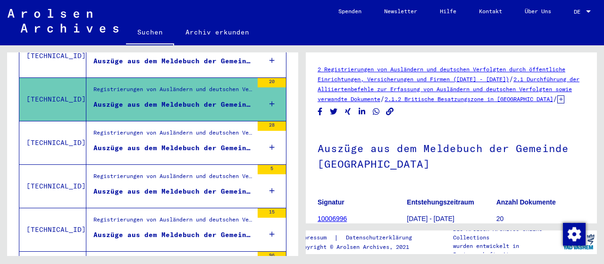
scroll to position [714, 0]
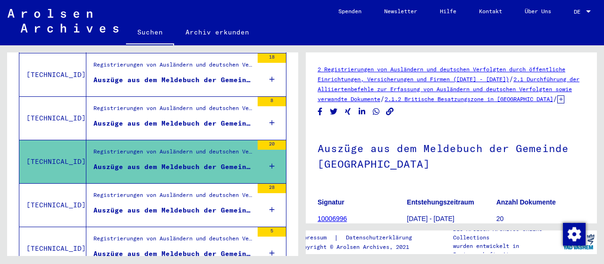
click at [202, 205] on div "Auszüge aus dem Meldebuch der Gemeinde [GEOGRAPHIC_DATA]" at bounding box center [172, 210] width 159 height 10
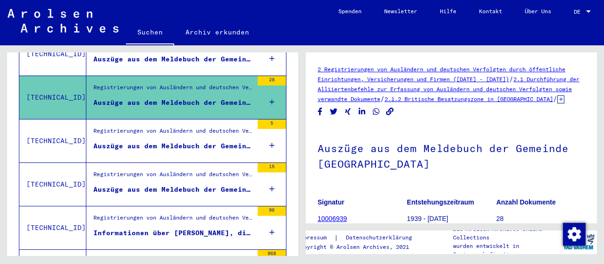
scroll to position [878, 0]
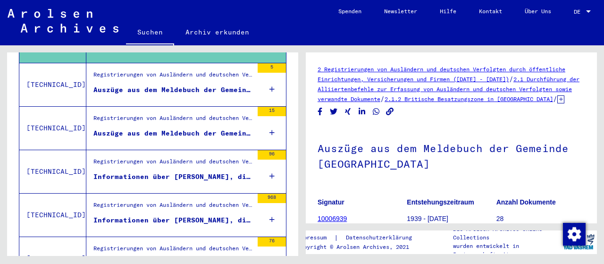
click at [213, 85] on div "Auszüge aus dem Meldebuch der Gemeinde [GEOGRAPHIC_DATA]" at bounding box center [172, 90] width 159 height 10
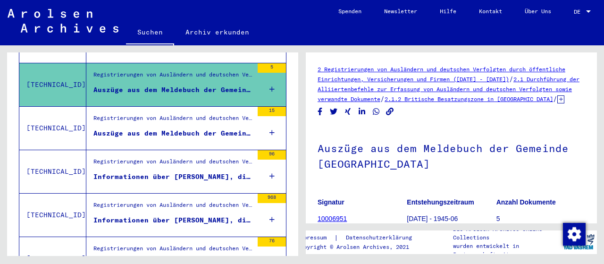
click at [207, 128] on div "Auszüge aus dem Meldebuch der Gemeinde [GEOGRAPHIC_DATA]" at bounding box center [172, 133] width 159 height 10
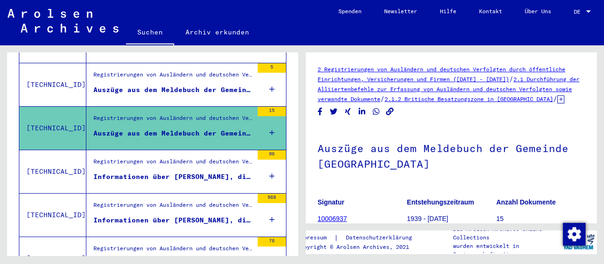
click at [199, 172] on div "Informationen über [PERSON_NAME], die sich während der Registrierung (nach dem …" at bounding box center [172, 177] width 159 height 10
